Goal: Find specific page/section: Find specific page/section

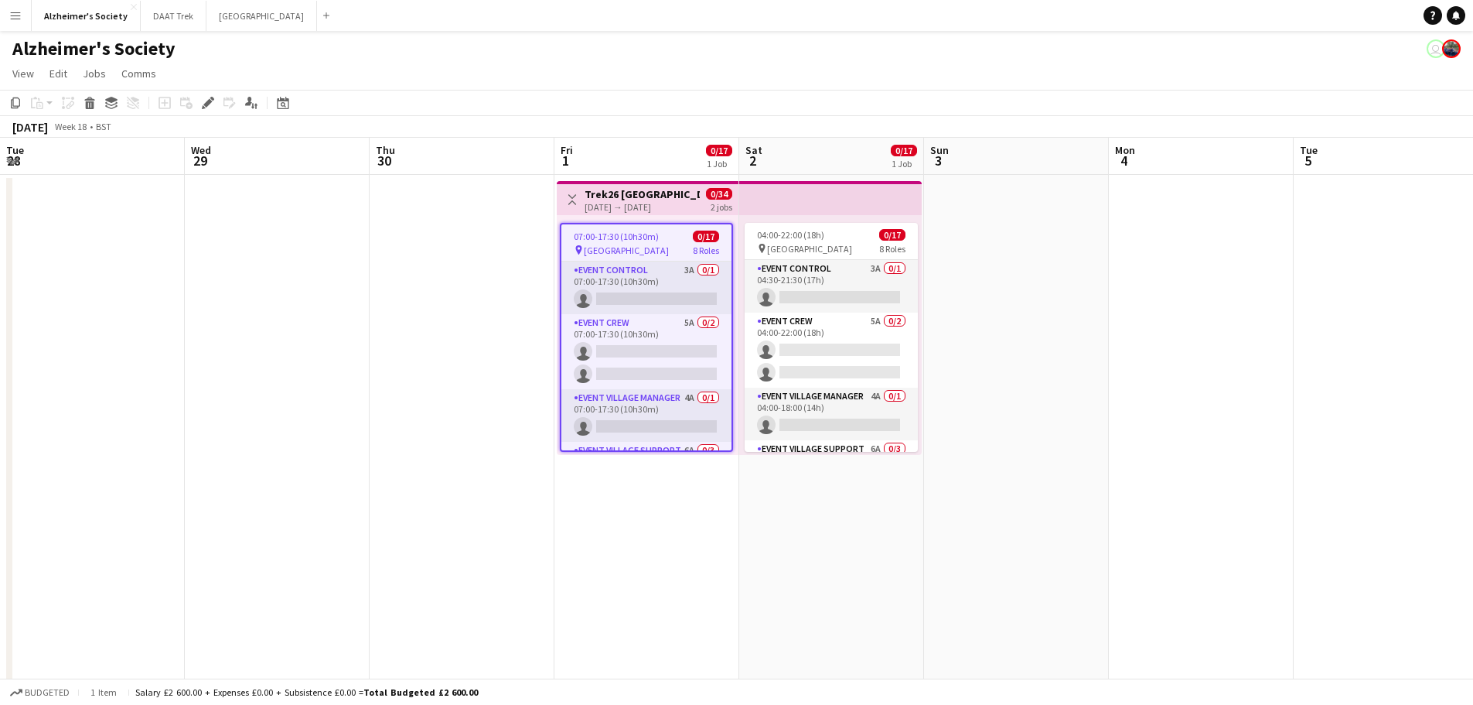
scroll to position [305, 0]
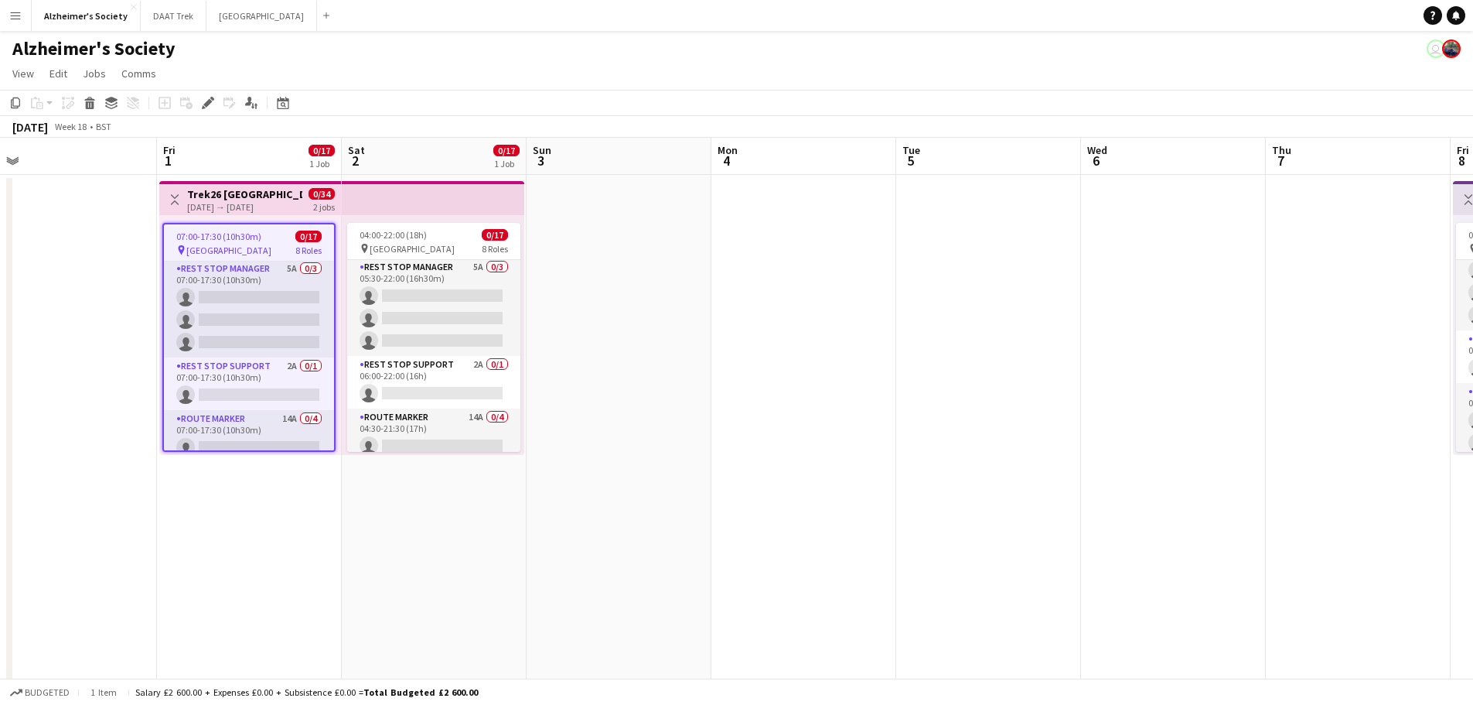
click at [12, 14] on app-icon "Menu" at bounding box center [15, 15] width 12 height 12
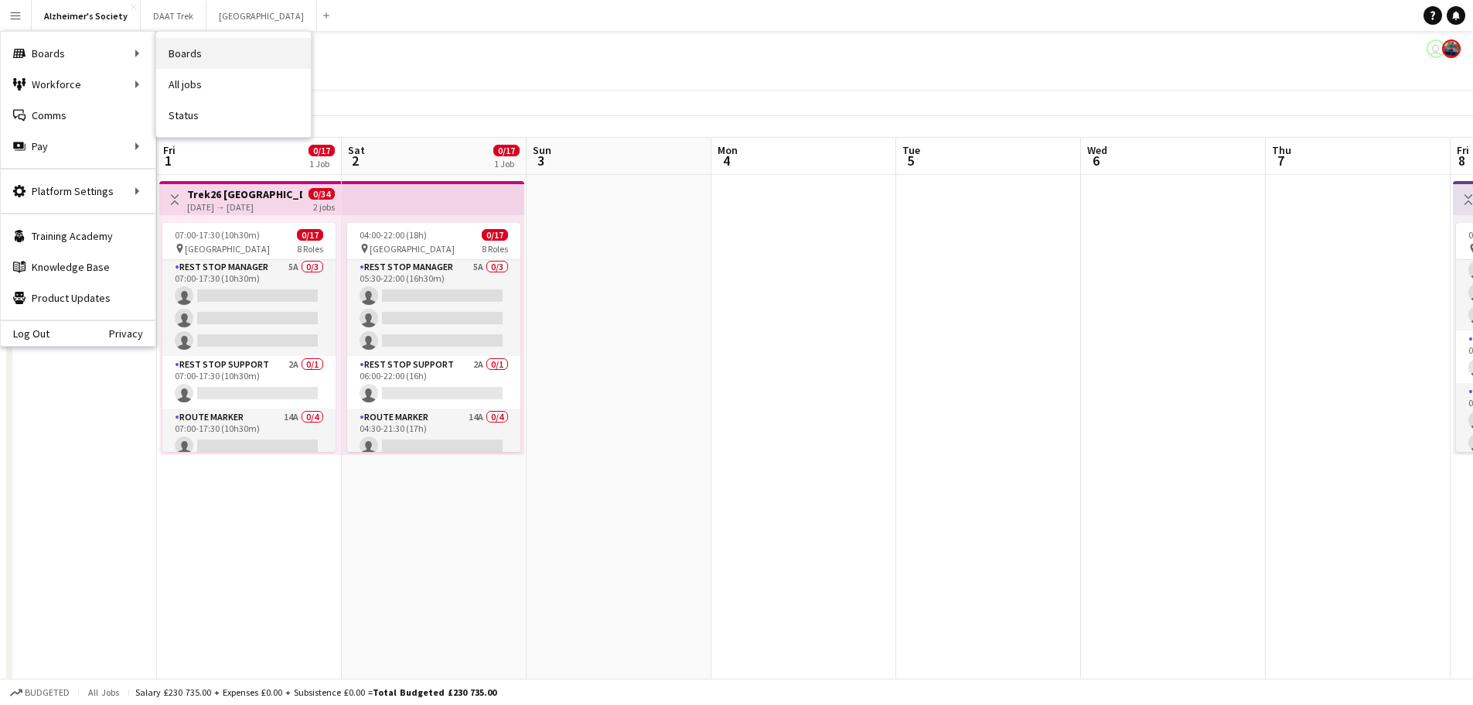
click at [222, 60] on link "Boards" at bounding box center [233, 53] width 155 height 31
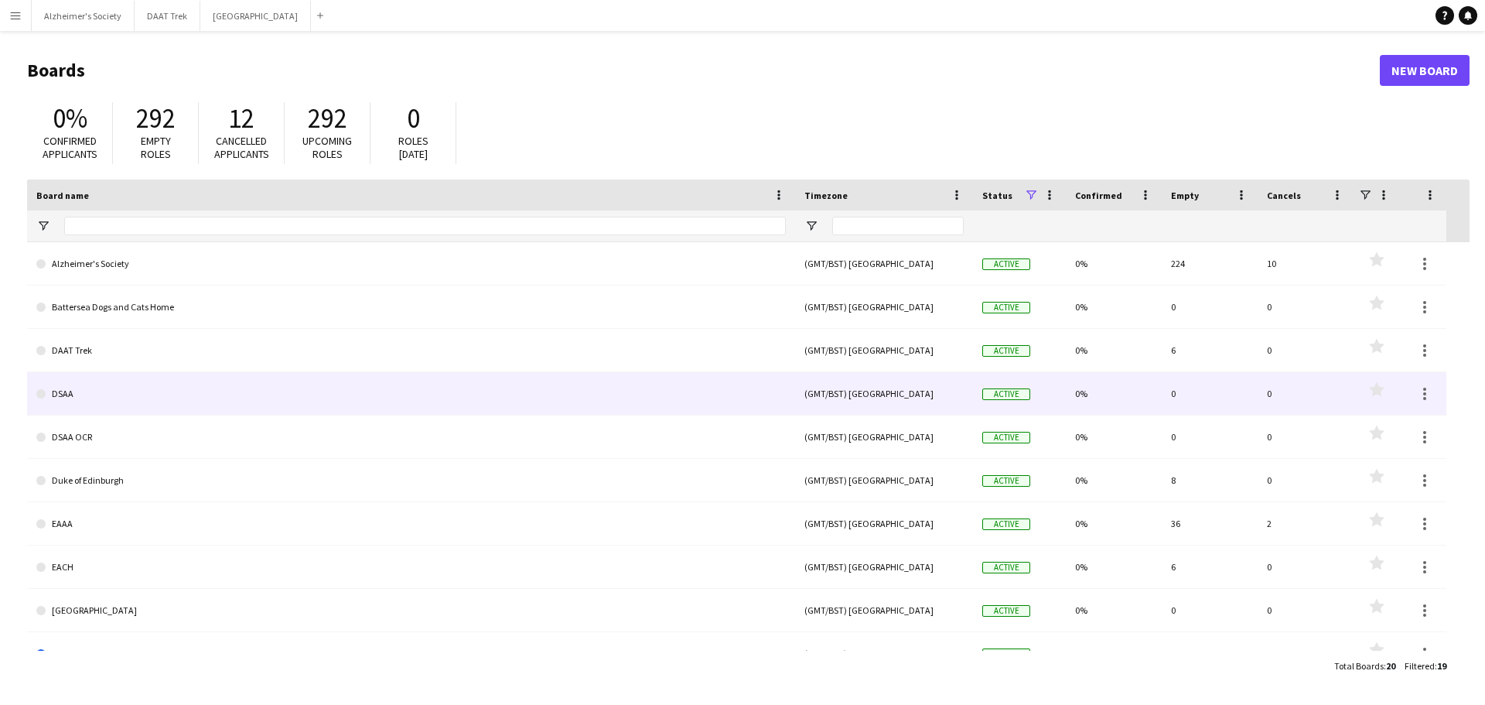
click at [84, 399] on link "DSAA" at bounding box center [410, 393] width 749 height 43
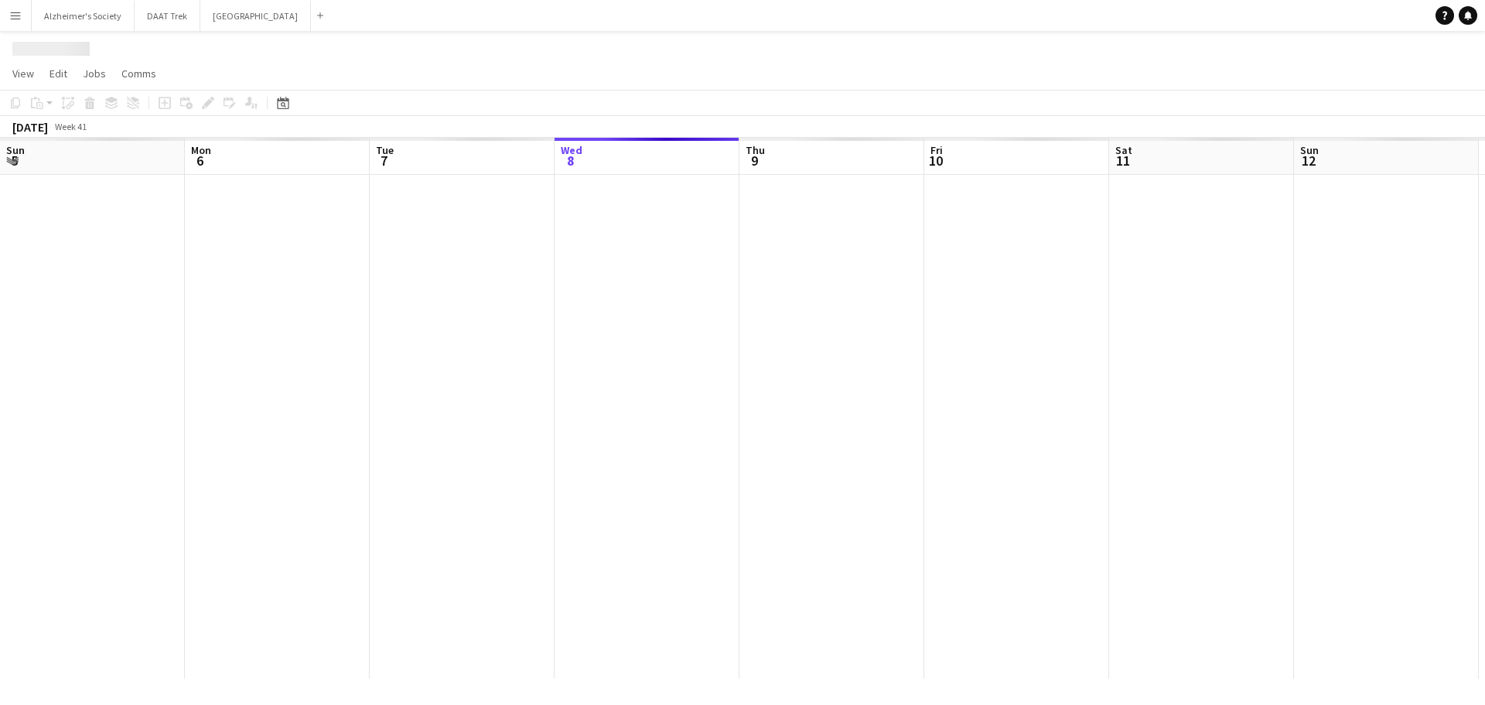
scroll to position [0, 370]
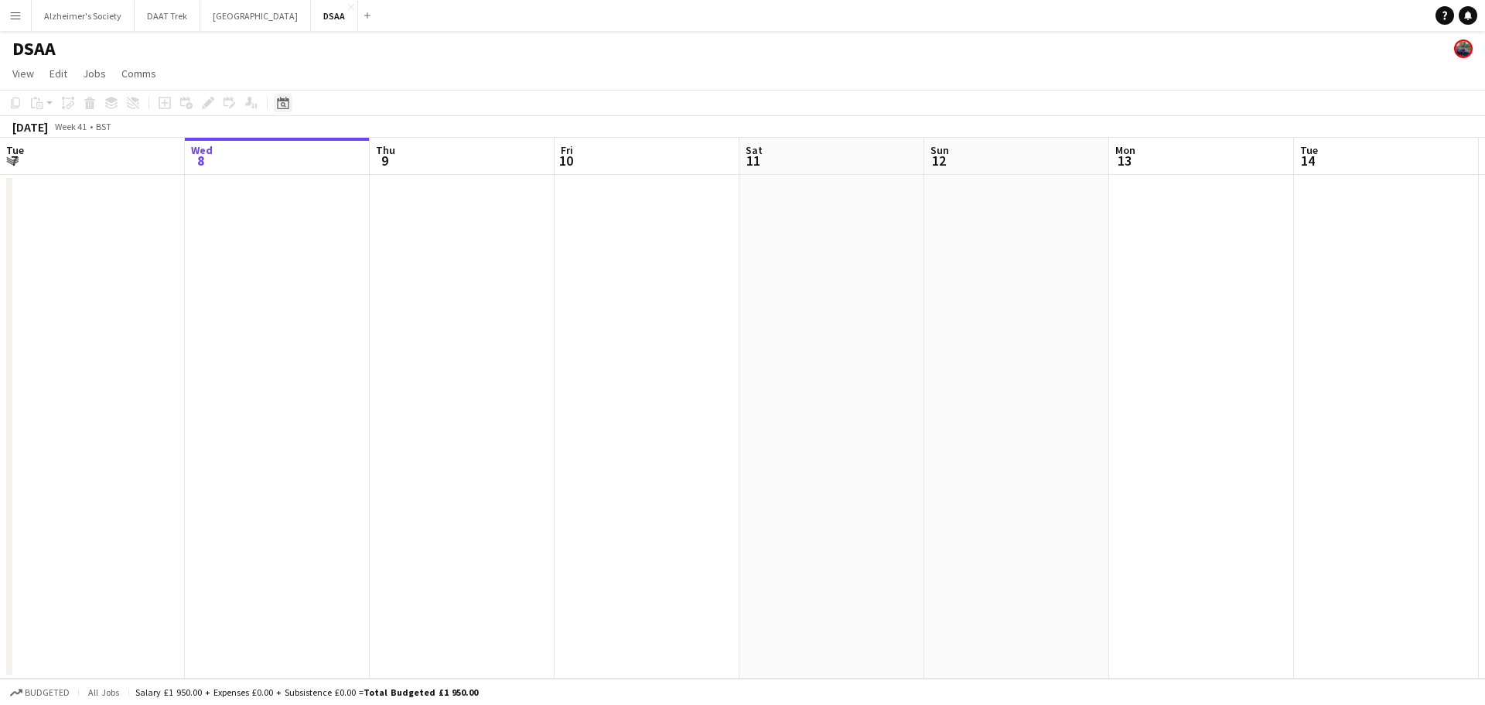
click at [285, 105] on icon "Date picker" at bounding box center [283, 103] width 12 height 12
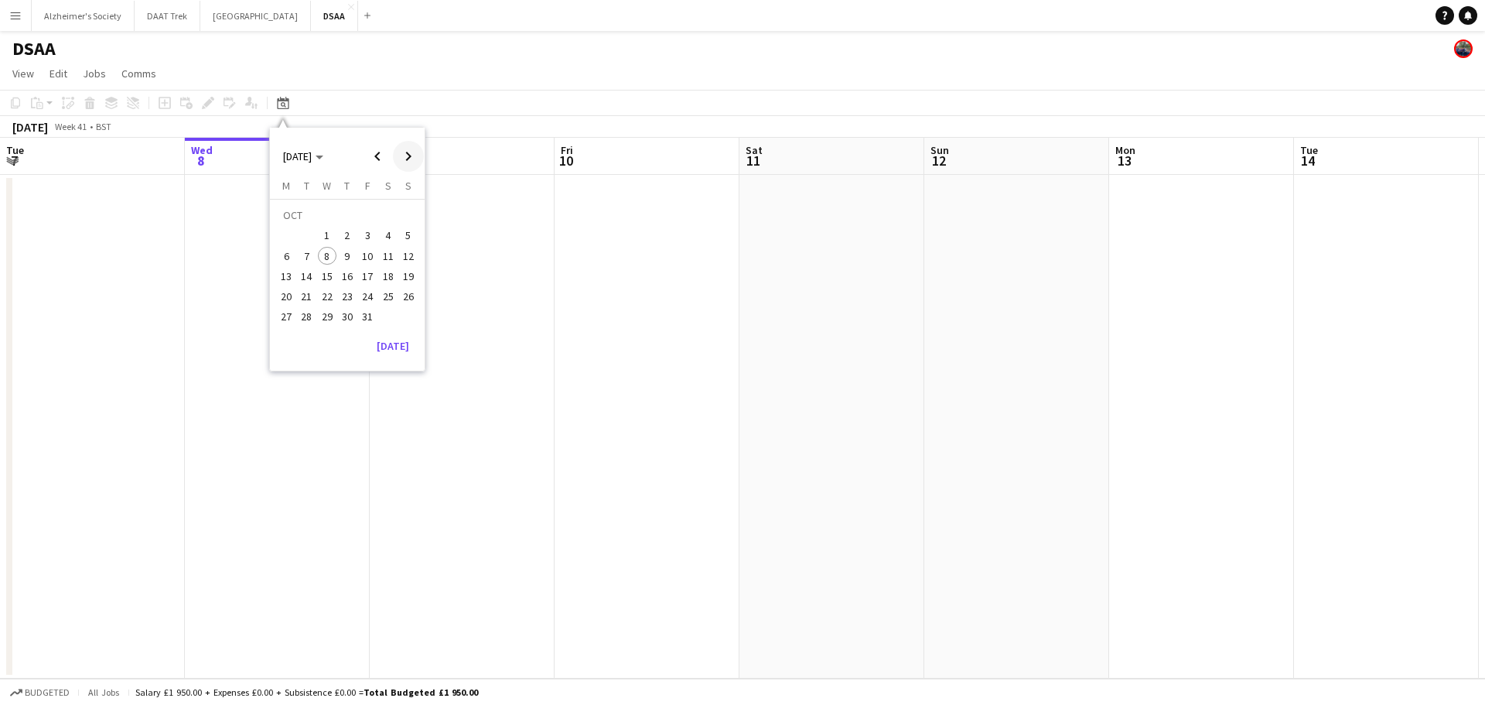
click at [404, 158] on span "Next month" at bounding box center [408, 156] width 31 height 31
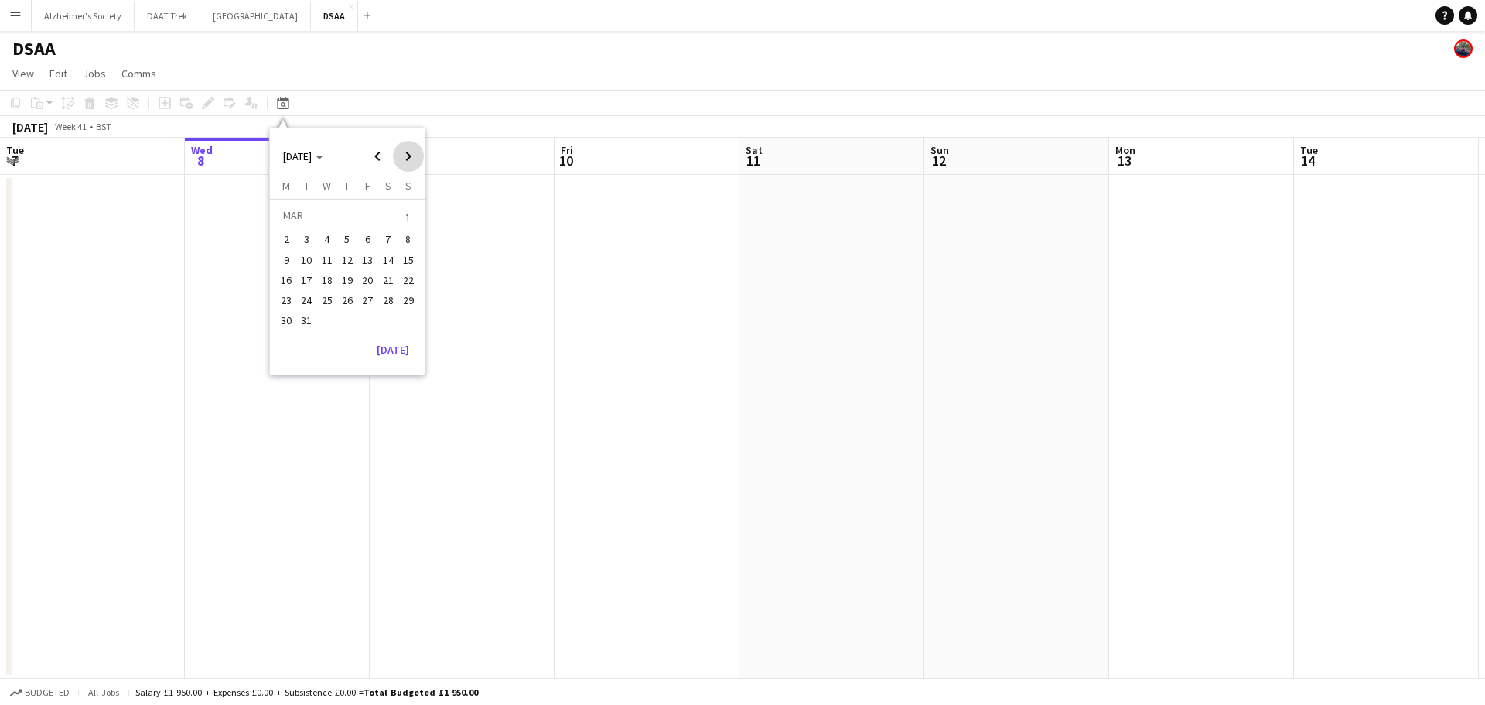
click at [404, 158] on span "Next month" at bounding box center [408, 156] width 31 height 31
click at [377, 159] on span "Previous month" at bounding box center [377, 156] width 31 height 31
click at [330, 238] on span "1" at bounding box center [327, 236] width 19 height 19
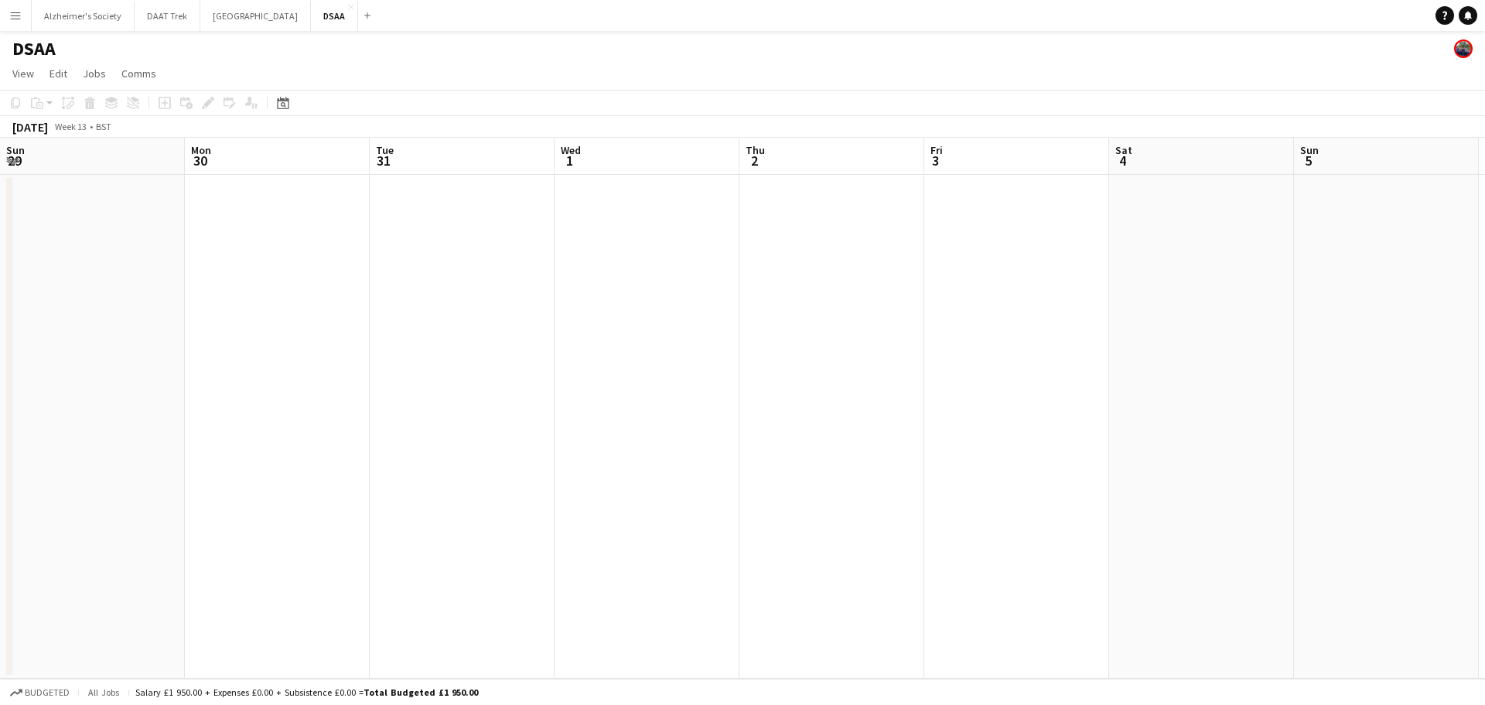
scroll to position [0, 532]
click at [19, 77] on span "View" at bounding box center [23, 74] width 22 height 14
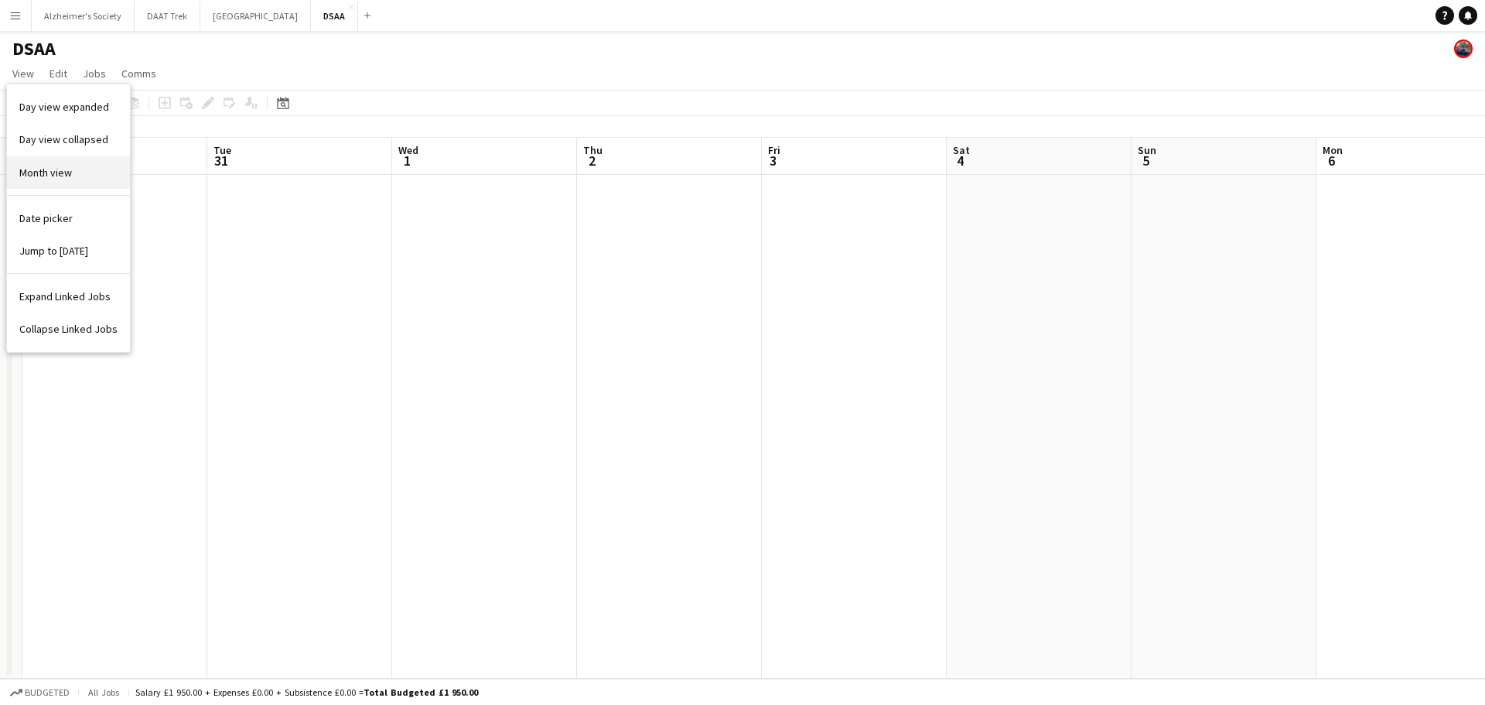
click at [82, 166] on link "Month view" at bounding box center [68, 172] width 123 height 32
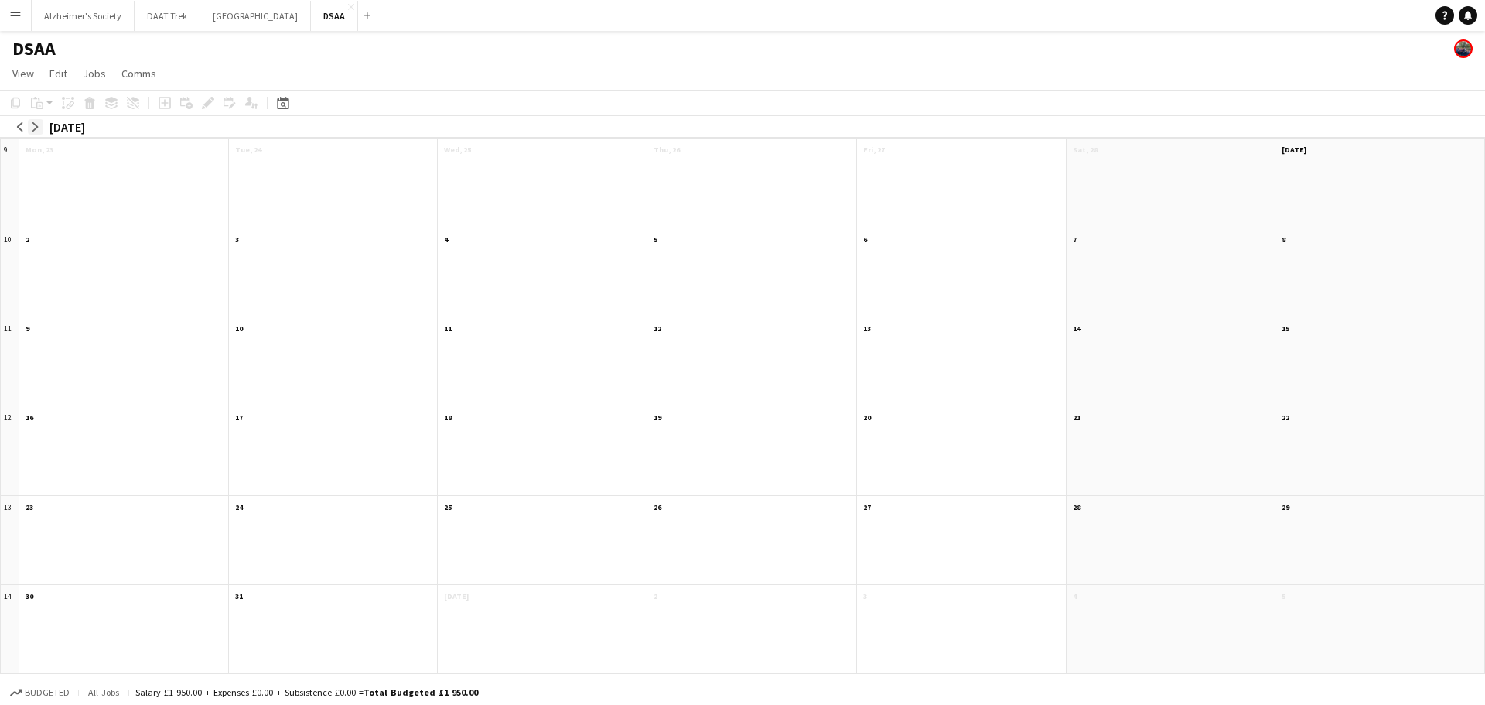
click at [32, 128] on app-icon "arrow-right" at bounding box center [35, 126] width 9 height 9
